Goal: Information Seeking & Learning: Compare options

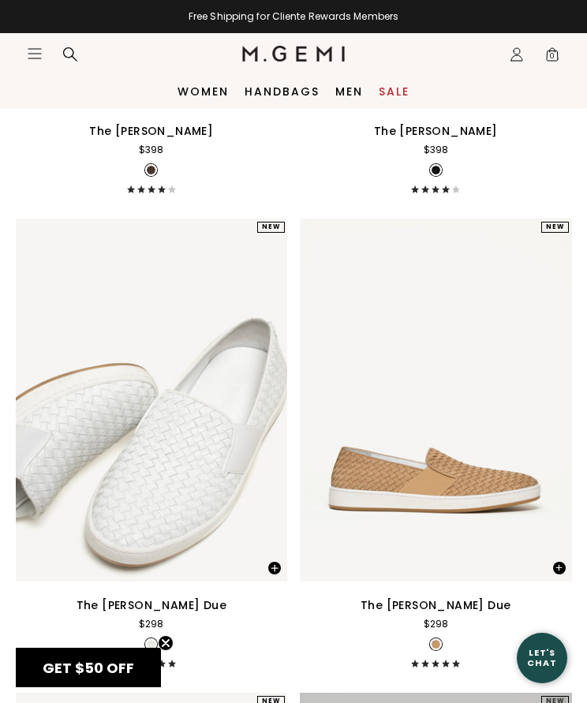
scroll to position [16077, 0]
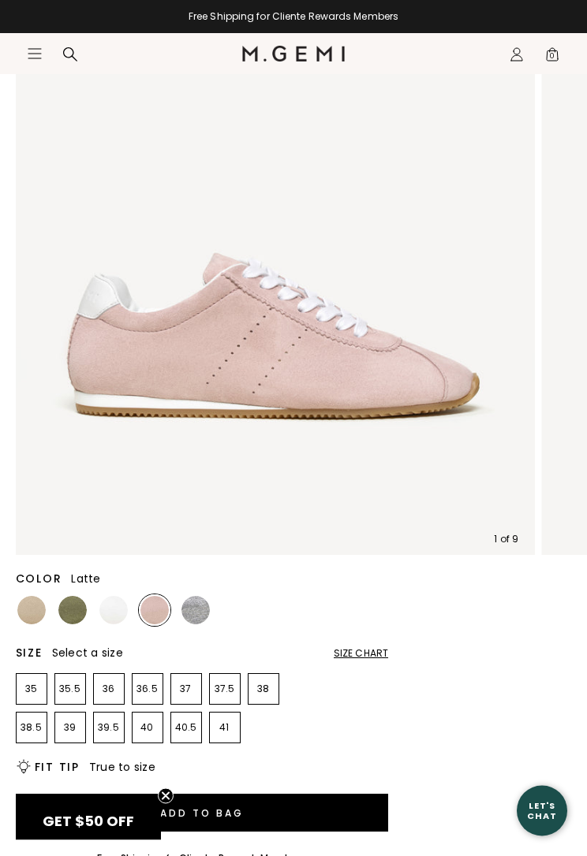
scroll to position [192, 0]
click at [35, 617] on img at bounding box center [31, 610] width 28 height 28
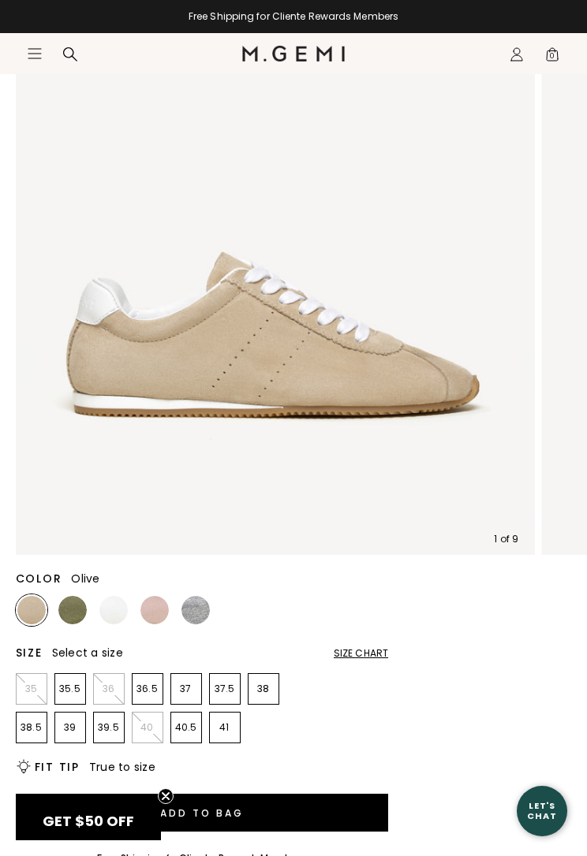
click at [80, 617] on img at bounding box center [72, 610] width 28 height 28
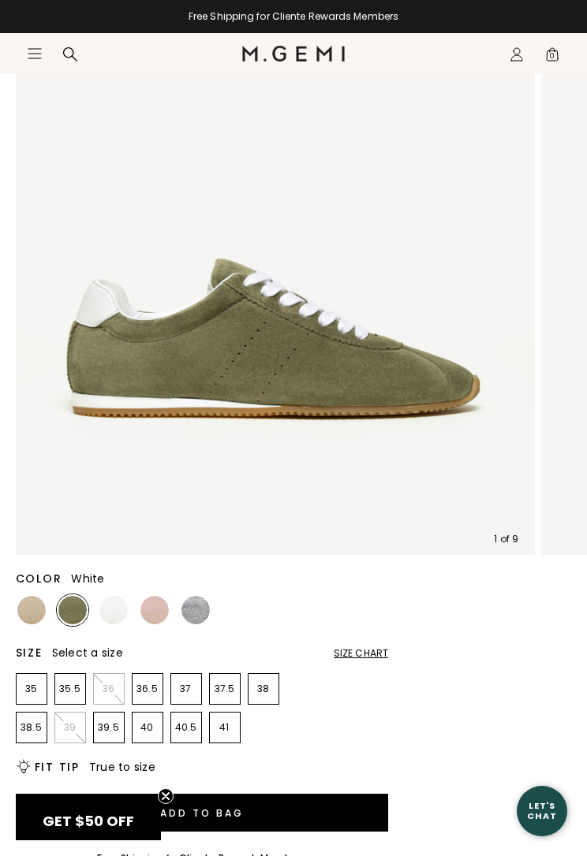
click at [110, 606] on img at bounding box center [113, 610] width 28 height 28
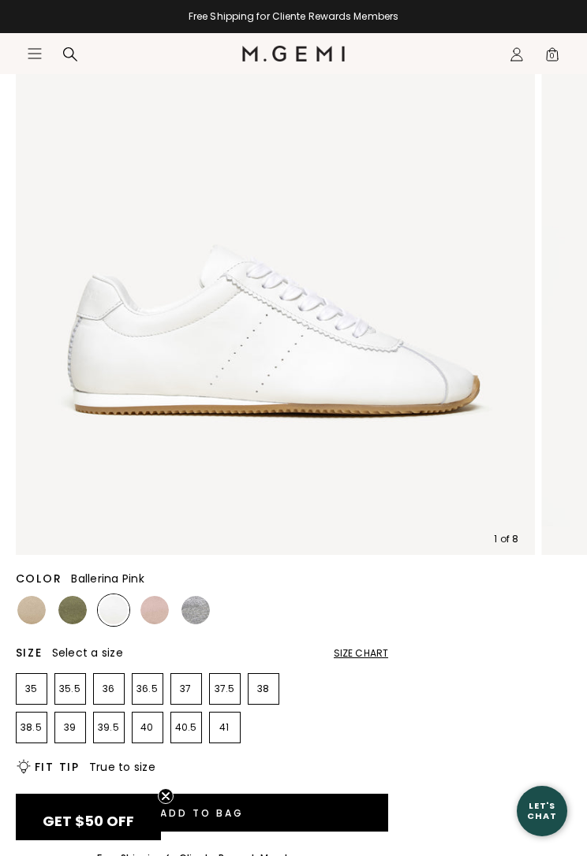
click at [161, 621] on img at bounding box center [154, 610] width 28 height 28
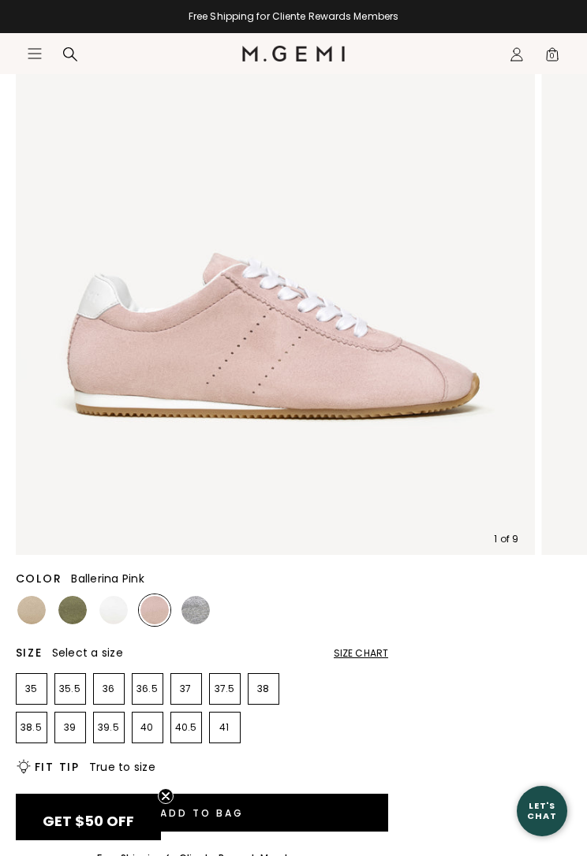
click at [195, 606] on img at bounding box center [195, 610] width 28 height 28
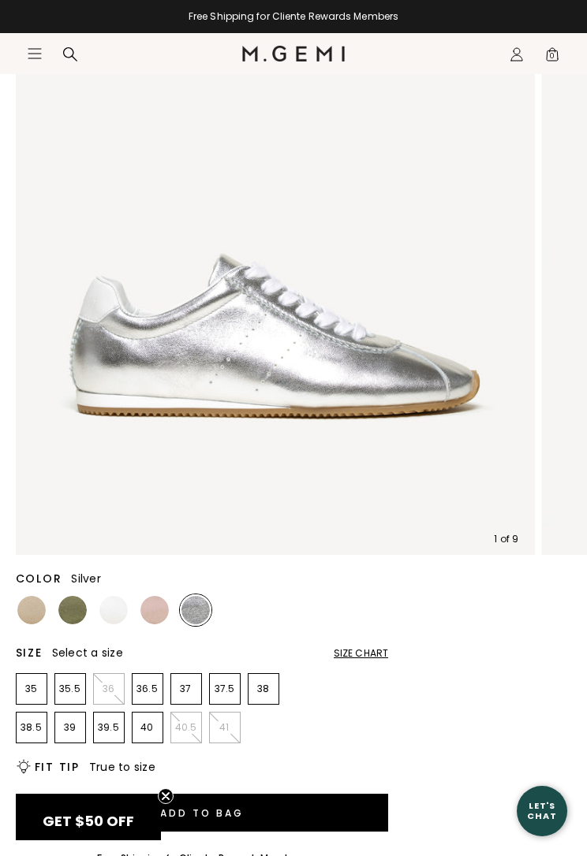
click at [28, 611] on img at bounding box center [31, 610] width 28 height 28
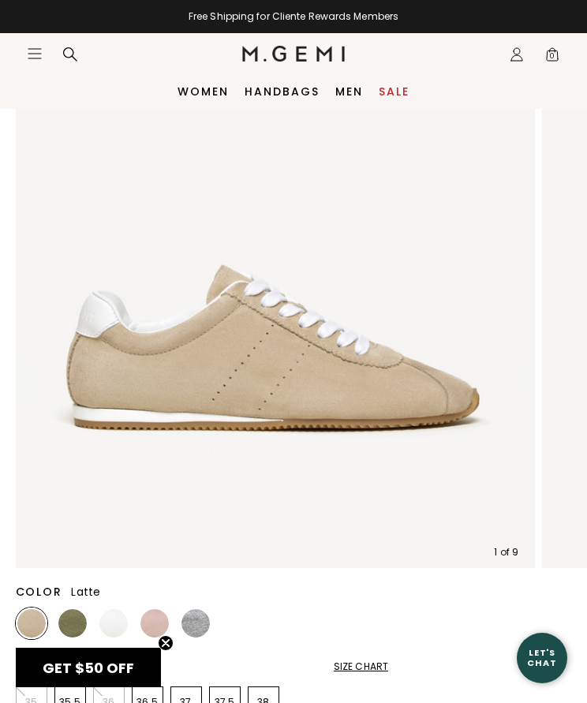
scroll to position [178, 0]
